Goal: Task Accomplishment & Management: Complete application form

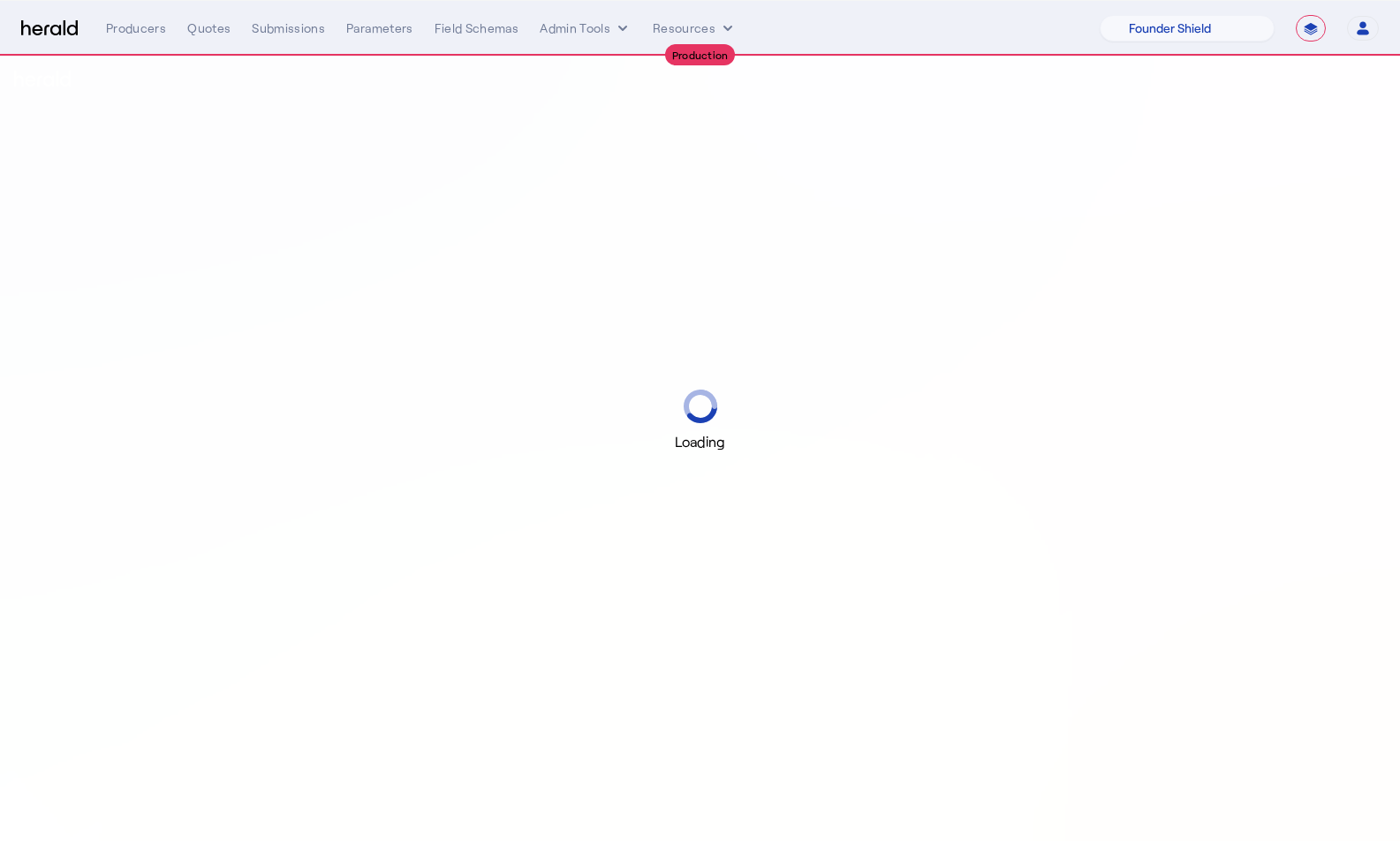
select select "pfm_lx2v_founder_shield"
select select "**********"
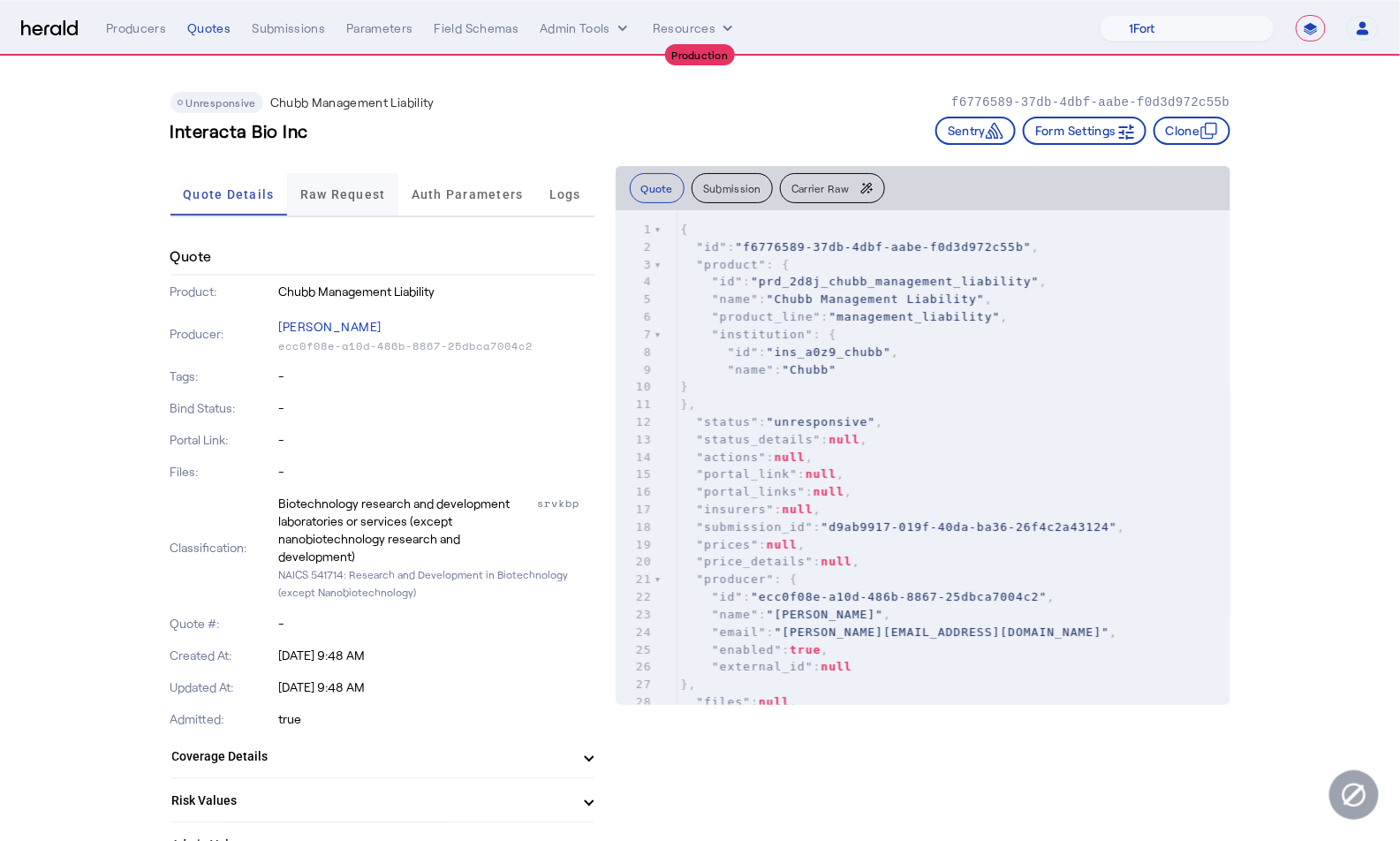
click at [344, 195] on span "Raw Request" at bounding box center [343, 193] width 85 height 12
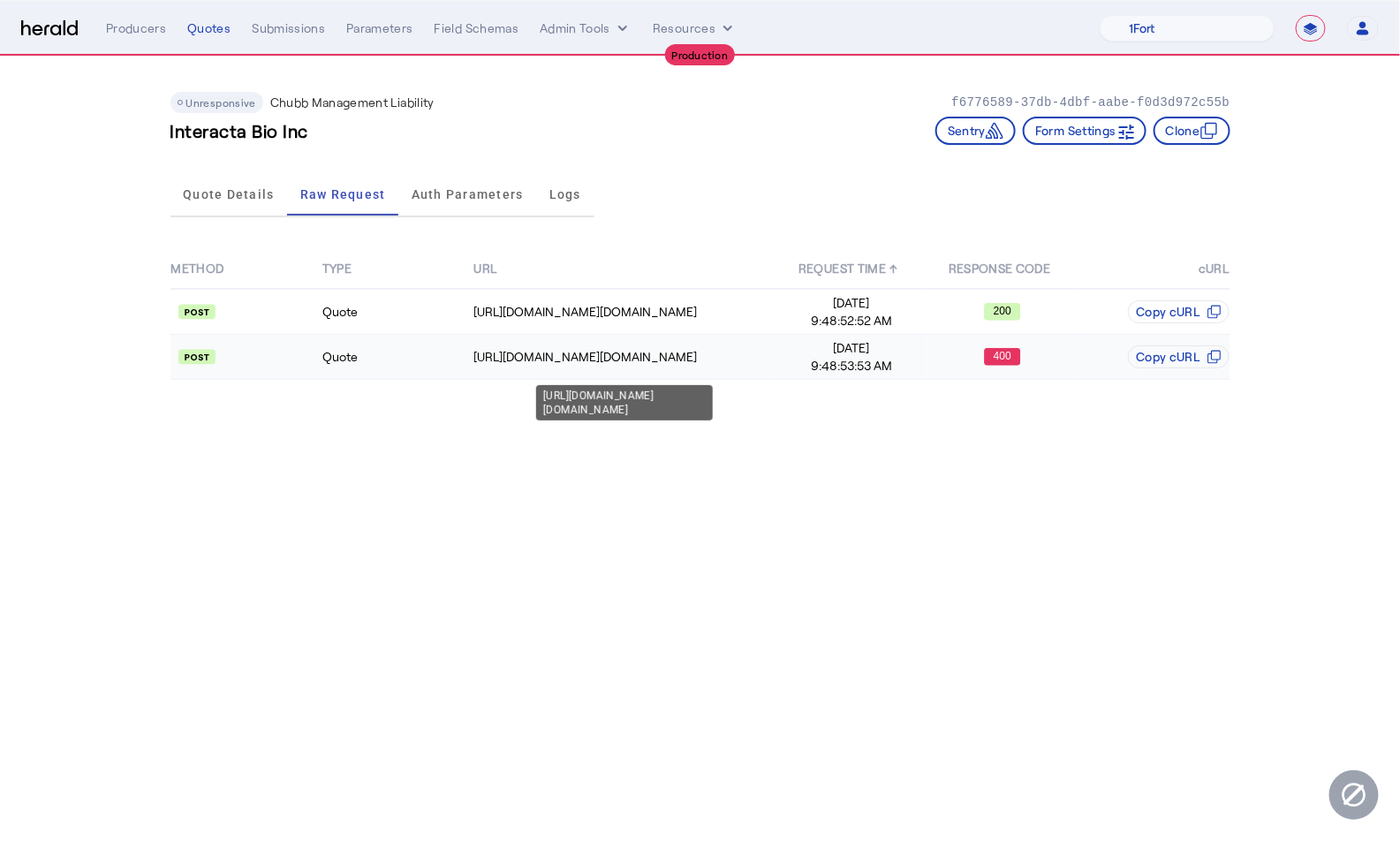
click at [571, 348] on div "https://na.chubbdigital.com/sales.commercial/quotes" at bounding box center [623, 356] width 302 height 17
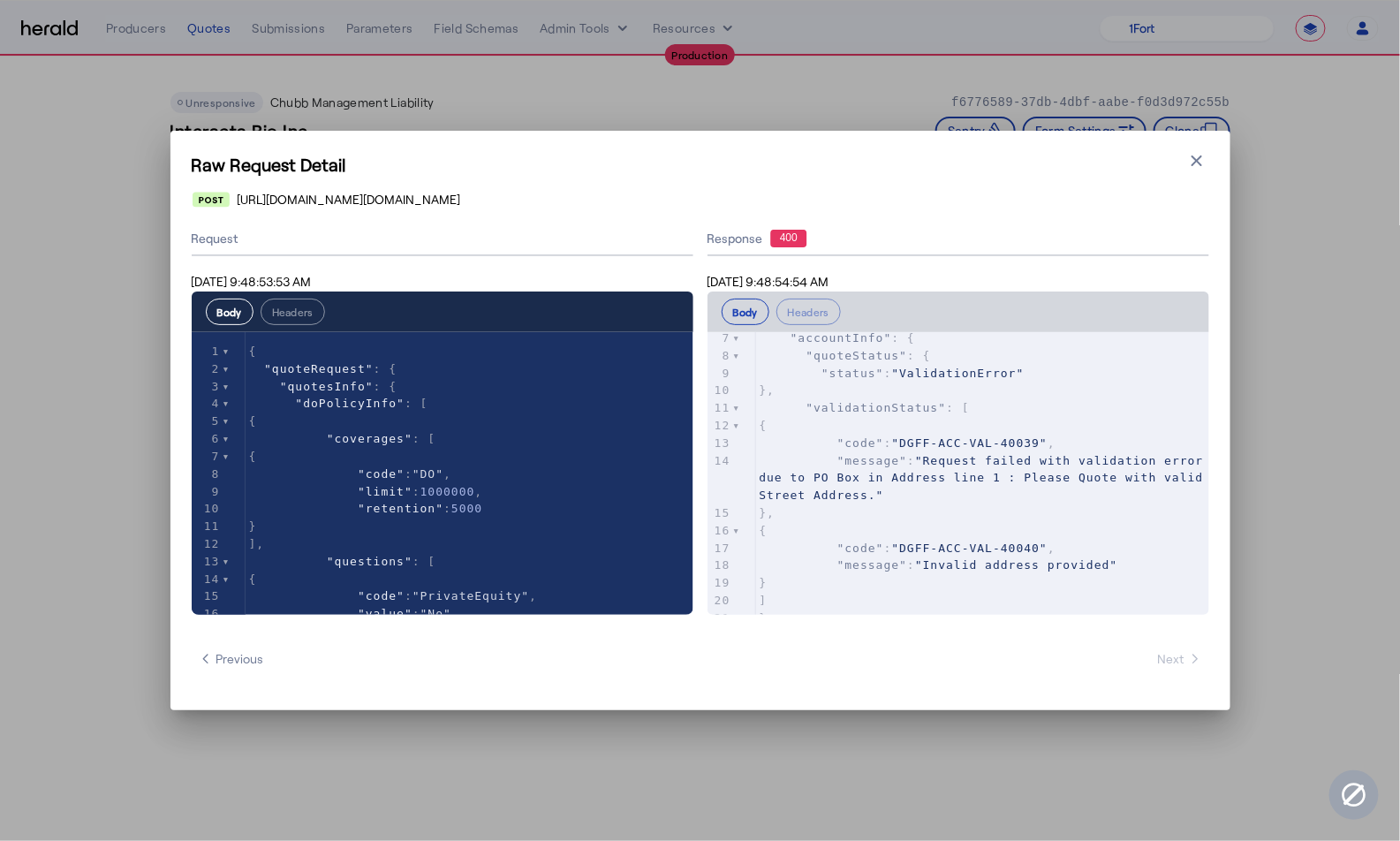
scroll to position [176, 0]
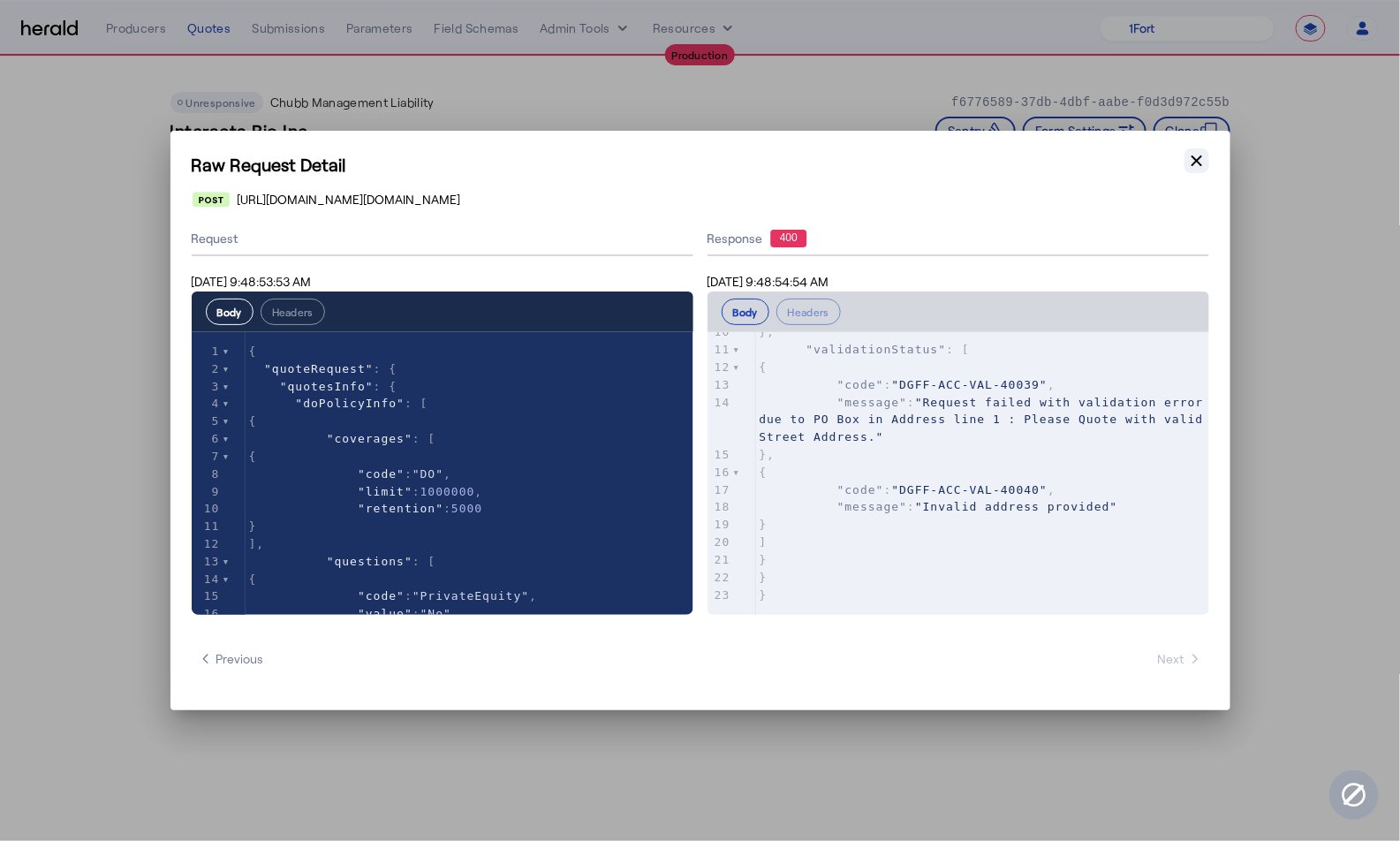
click at [1192, 154] on icon "button" at bounding box center [1197, 161] width 17 height 17
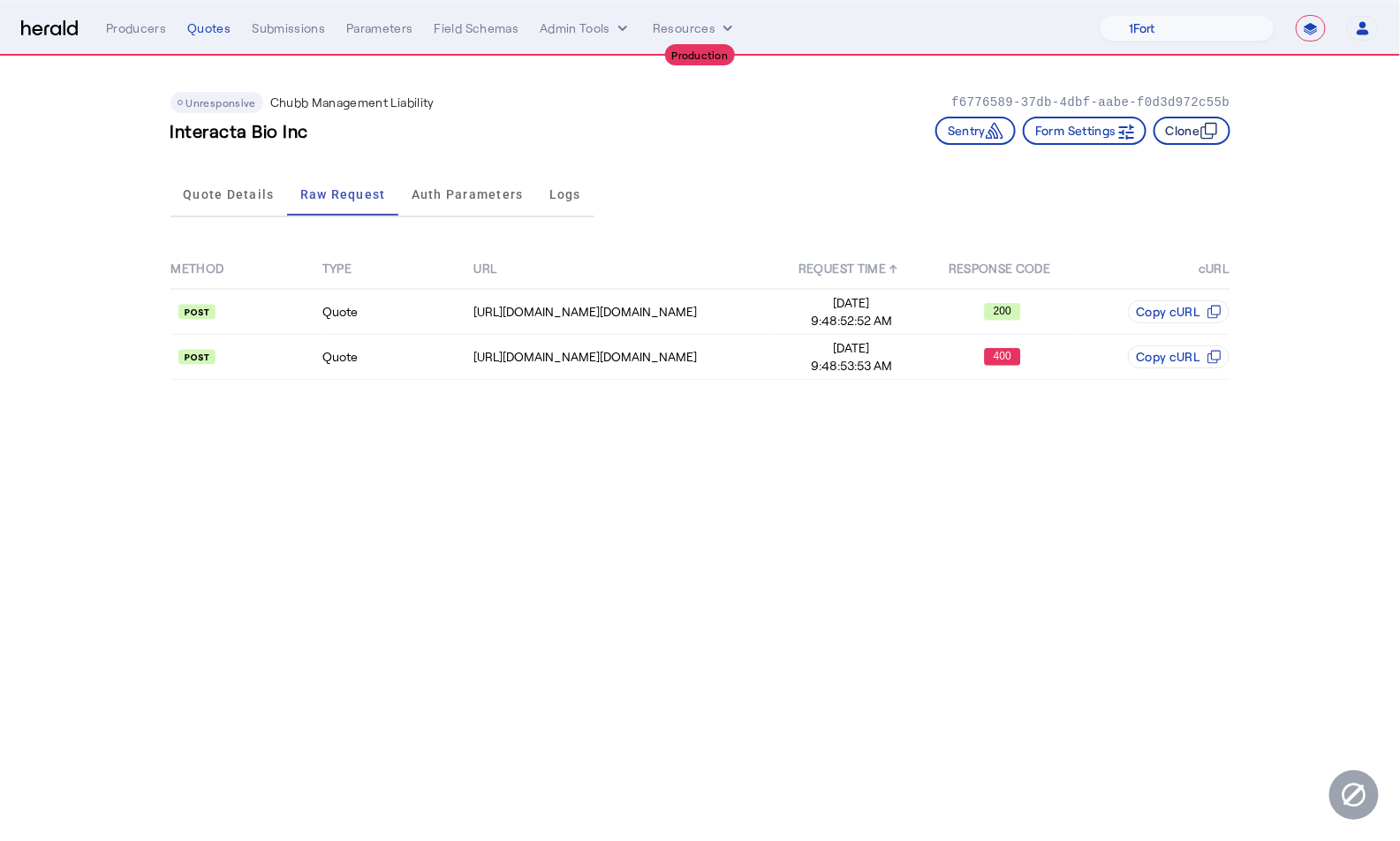
click at [1199, 130] on button "Clone" at bounding box center [1192, 131] width 77 height 29
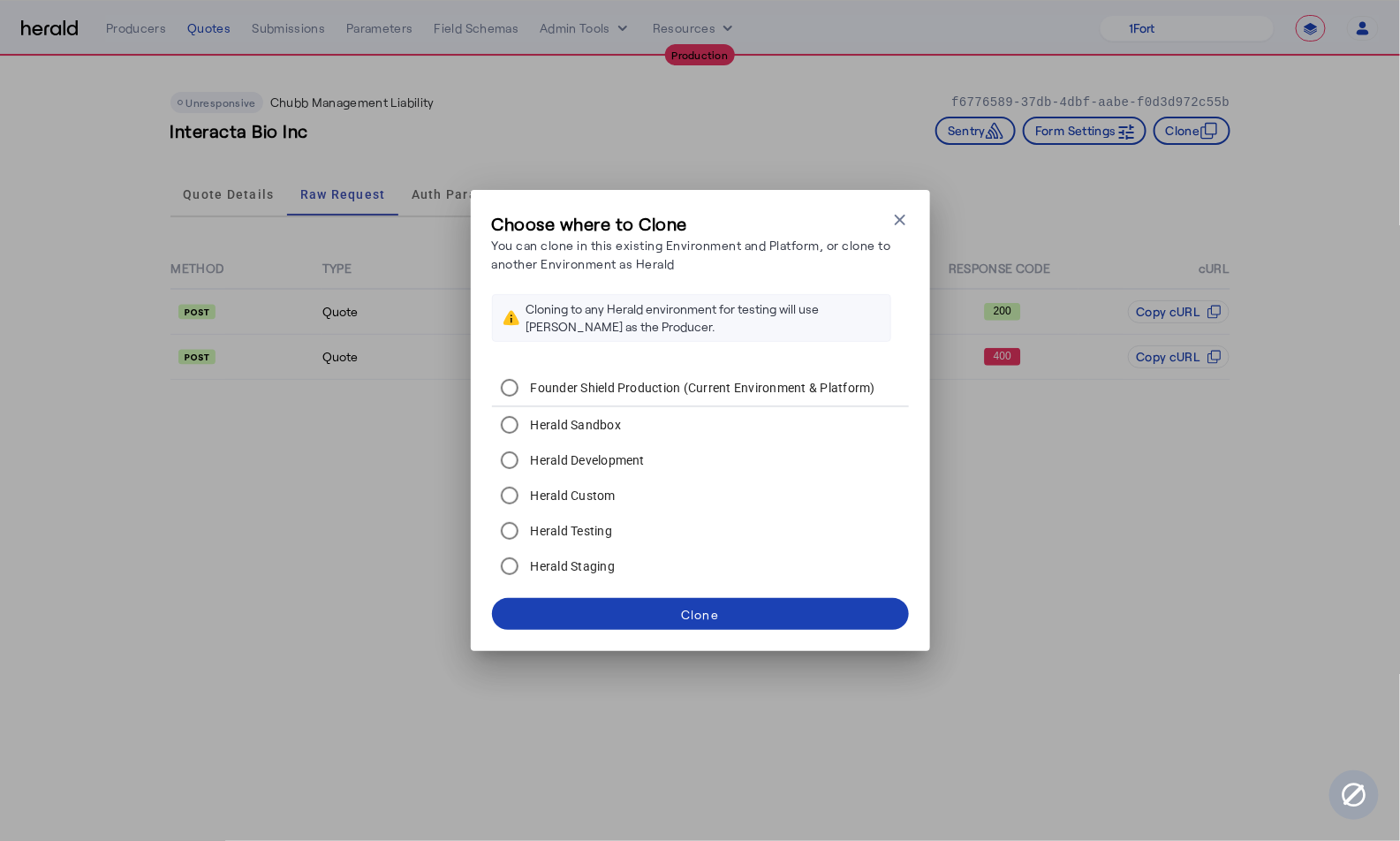
click at [599, 463] on label "Herald Development" at bounding box center [587, 460] width 119 height 17
click at [689, 616] on div "Clone" at bounding box center [700, 614] width 38 height 18
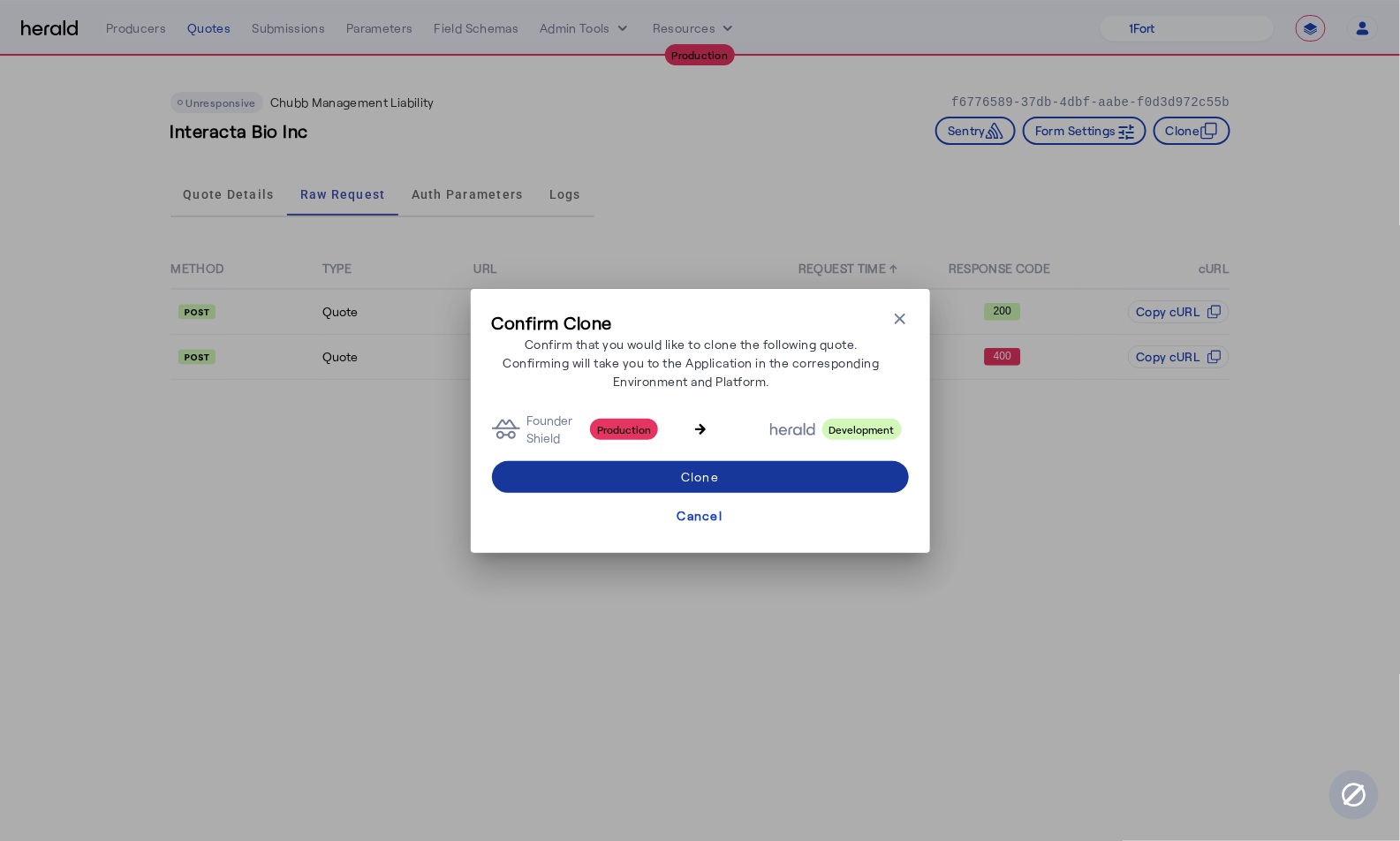
click at [709, 474] on div "Clone" at bounding box center [700, 476] width 38 height 18
select select "pfm_2v8p_herald_api"
select select "**********"
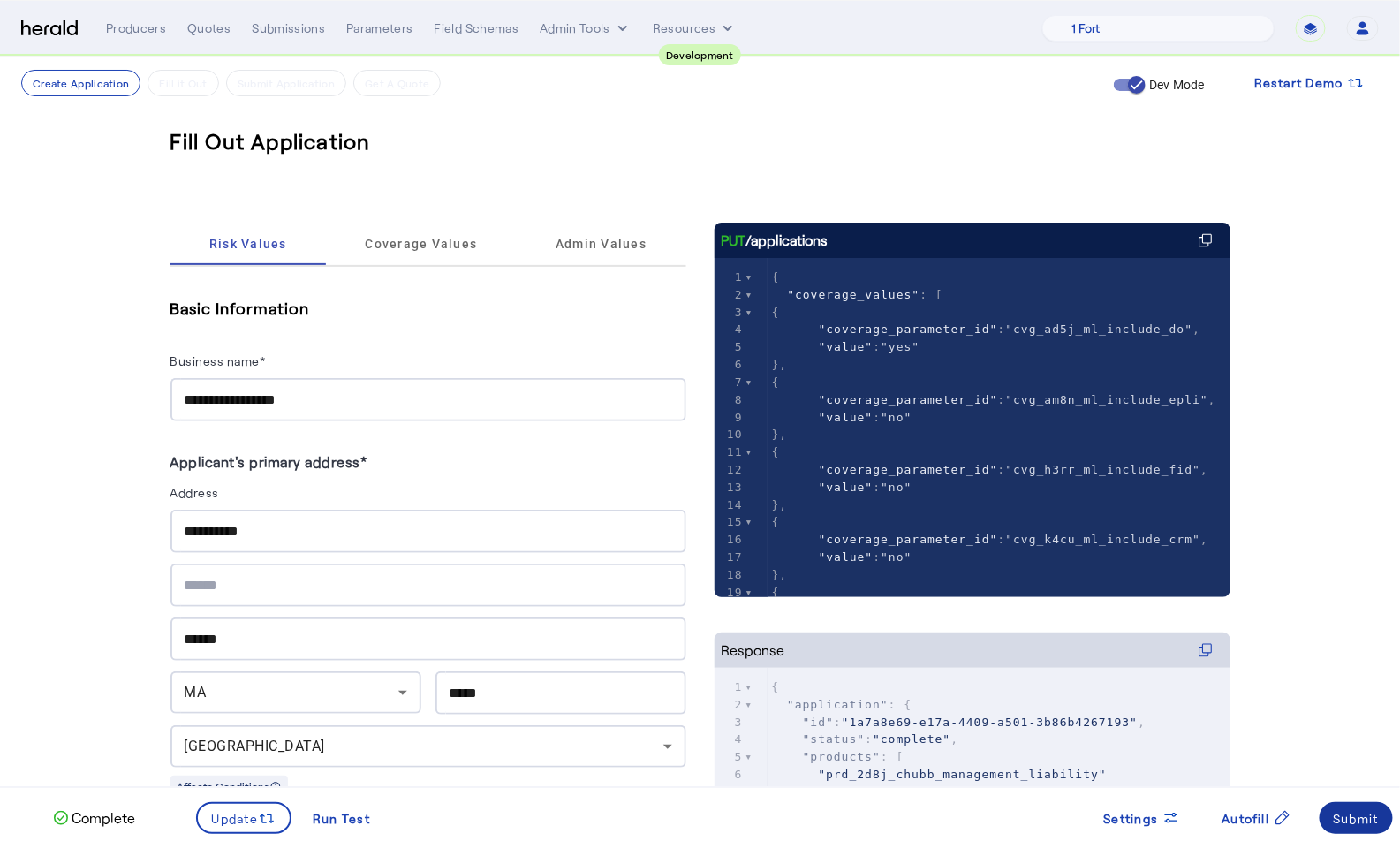
click at [1377, 820] on div "Submit" at bounding box center [1357, 818] width 46 height 18
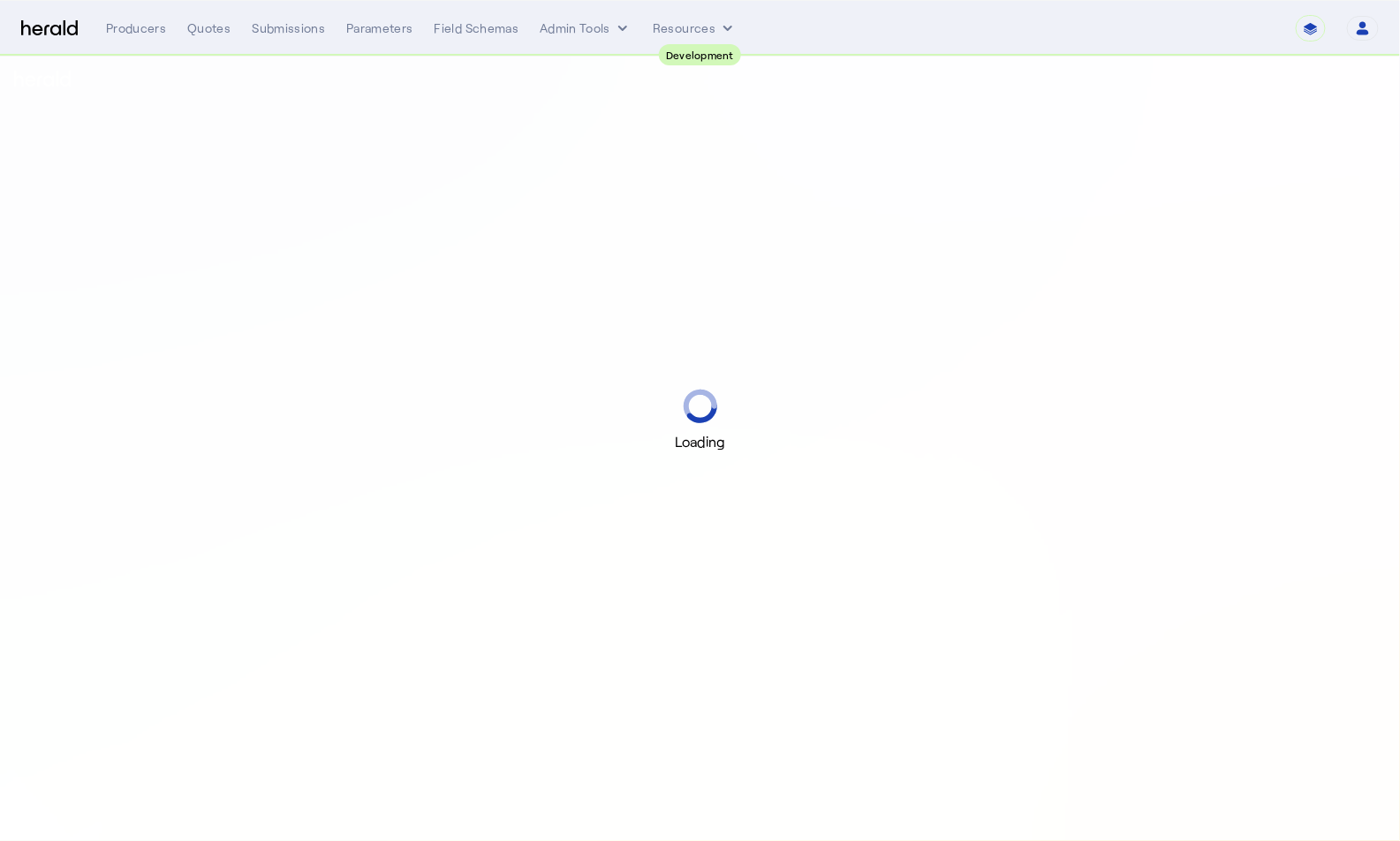
select select "pfm_2v8p_herald_api"
